Goal: Task Accomplishment & Management: Manage account settings

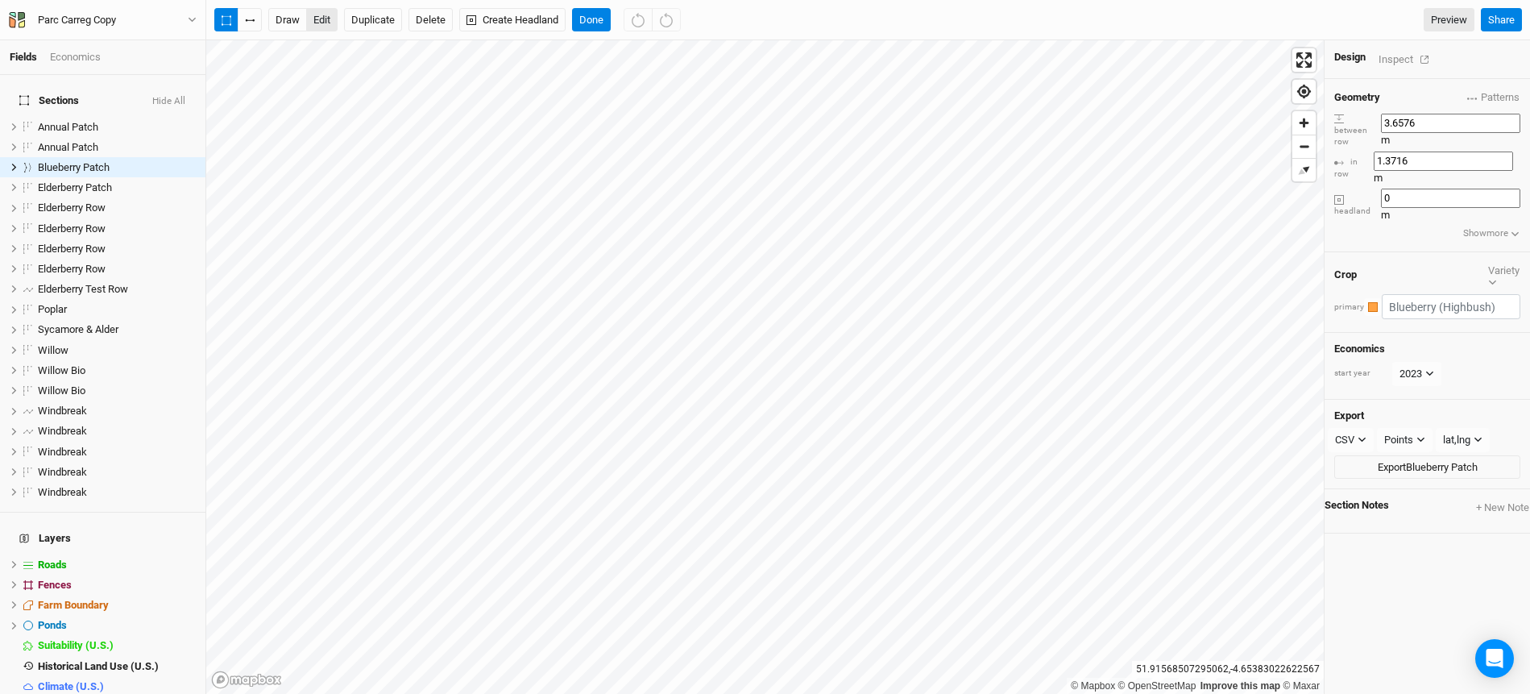
click at [321, 24] on button "edit" at bounding box center [321, 20] width 31 height 24
